Goal: Task Accomplishment & Management: Complete application form

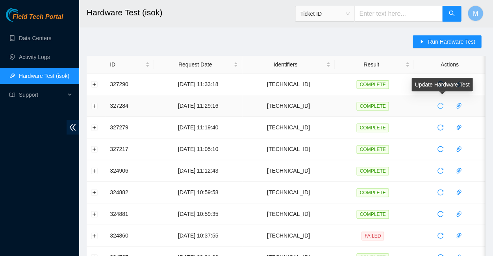
click at [439, 103] on icon "reload" at bounding box center [440, 106] width 6 height 6
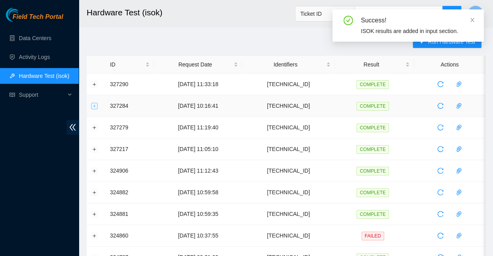
click at [94, 105] on button "Expand row" at bounding box center [94, 106] width 6 height 6
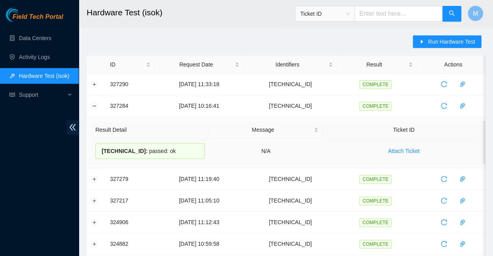
drag, startPoint x: 165, startPoint y: 147, endPoint x: 96, endPoint y: 147, distance: 69.6
click at [96, 147] on div "23.213.25.74 : passed: ok" at bounding box center [149, 151] width 109 height 16
copy div "23.213.25.74 : passed: ok"
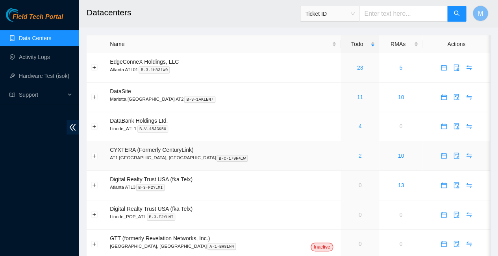
click at [358, 153] on link "2" at bounding box center [359, 156] width 3 height 6
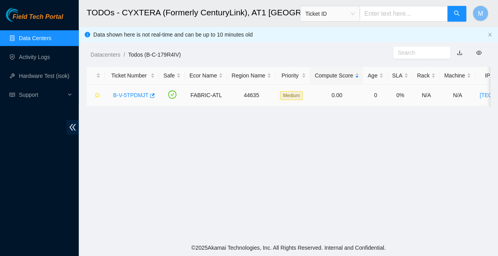
click at [131, 92] on link "B-V-5TPDMJT" at bounding box center [130, 95] width 35 height 6
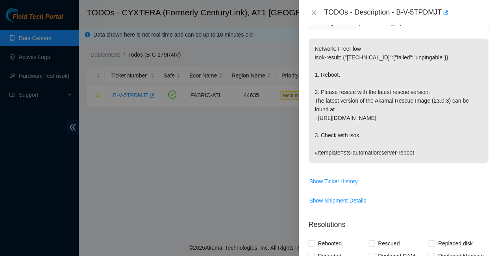
scroll to position [142, 0]
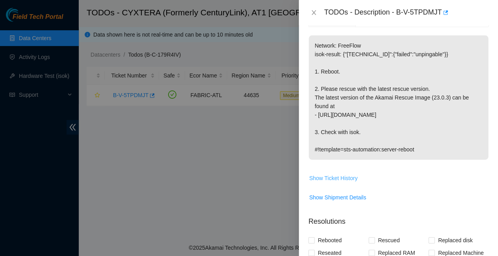
click at [334, 174] on span "Show Ticket History" at bounding box center [333, 178] width 48 height 9
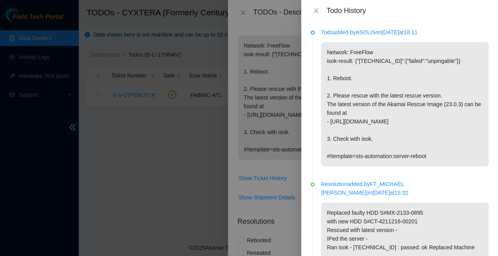
scroll to position [0, 0]
drag, startPoint x: 358, startPoint y: 65, endPoint x: 350, endPoint y: 55, distance: 12.4
click at [358, 65] on p "Network: FreeFlow isok-result: {"23.213.25.74":{"failed":"unpingable"}} 1. Rebo…" at bounding box center [405, 104] width 168 height 124
click at [316, 9] on icon "close" at bounding box center [316, 10] width 6 height 6
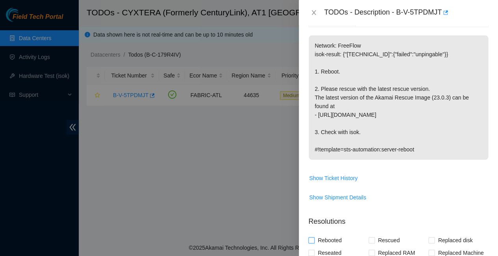
click at [311, 237] on input "Rebooted" at bounding box center [311, 240] width 6 height 6
checkbox input "true"
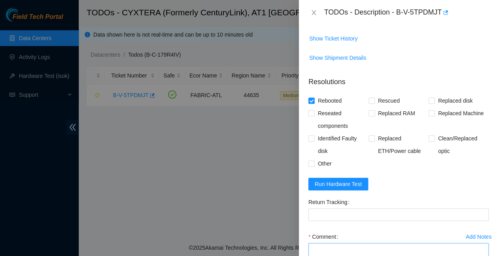
scroll to position [280, 0]
click at [316, 244] on textarea "Comment" at bounding box center [398, 259] width 180 height 30
paste textarea "23.213.25.74 : passed: ok"
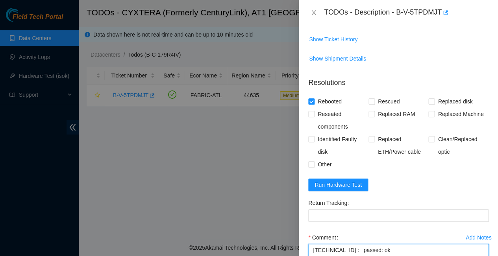
click at [312, 244] on textarea "23.213.25.74 : passed: ok" at bounding box center [398, 259] width 180 height 30
paste textarea "-Rebooted Ran isok"
type textarea "-Rebooted Ran isok - 23.213.25.74 : passed: ok"
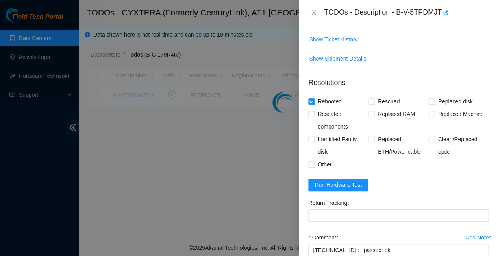
scroll to position [150, 0]
